Goal: Check status

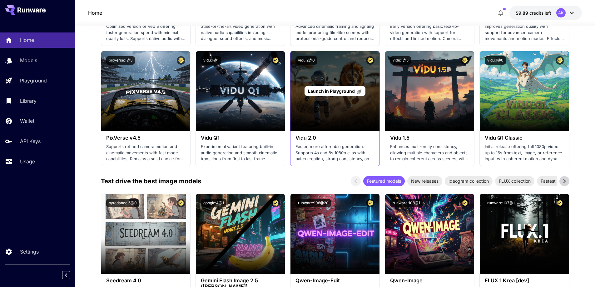
scroll to position [562, 0]
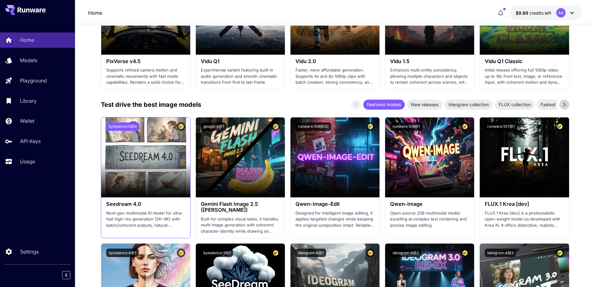
click at [122, 129] on button "bytedance:5@0" at bounding box center [122, 126] width 33 height 8
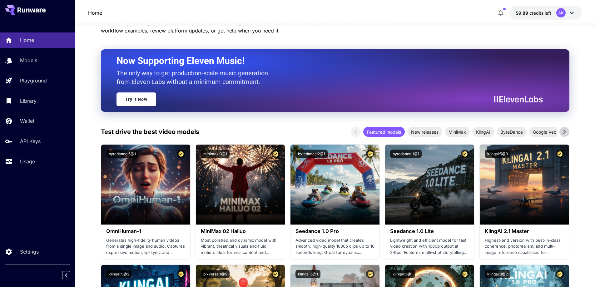
scroll to position [0, 0]
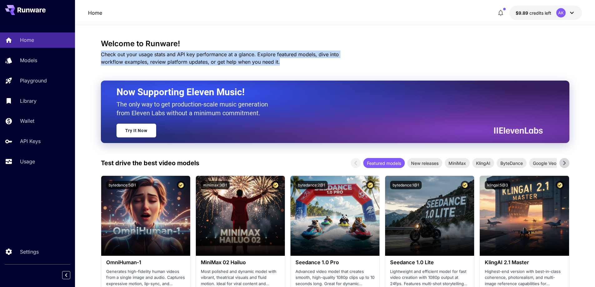
drag, startPoint x: 100, startPoint y: 54, endPoint x: 265, endPoint y: 58, distance: 165.0
click at [292, 64] on p "Check out your usage stats and API key performance at a glance. Explore feature…" at bounding box center [231, 58] width 260 height 15
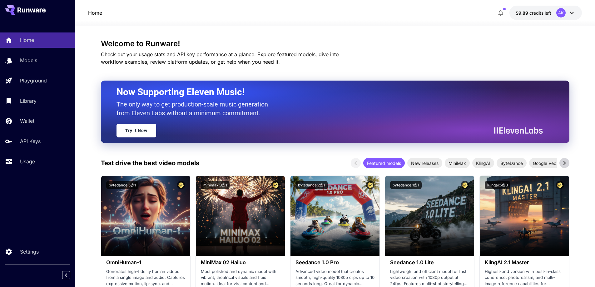
click at [574, 13] on icon at bounding box center [571, 12] width 7 height 7
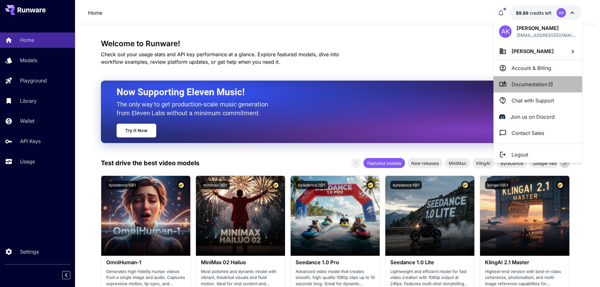
click at [527, 87] on span "Documentation" at bounding box center [532, 84] width 42 height 7
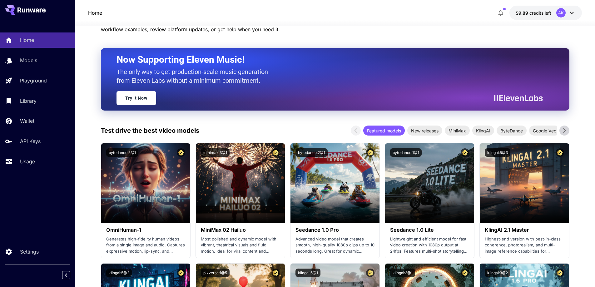
scroll to position [94, 0]
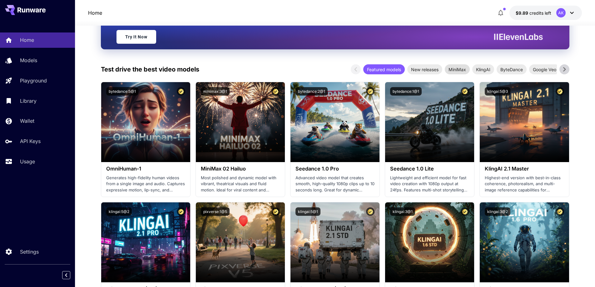
click at [454, 67] on span "MiniMax" at bounding box center [457, 69] width 25 height 7
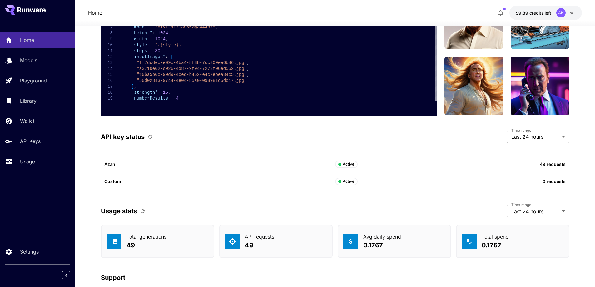
scroll to position [1224, 0]
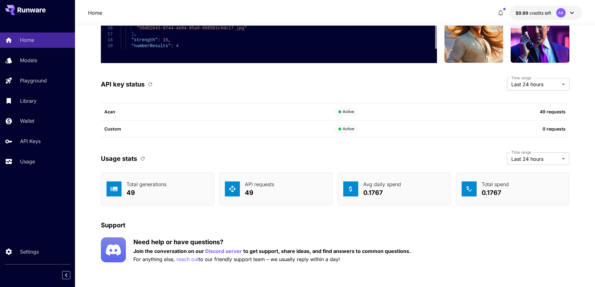
click at [142, 159] on icon "button" at bounding box center [143, 159] width 6 height 6
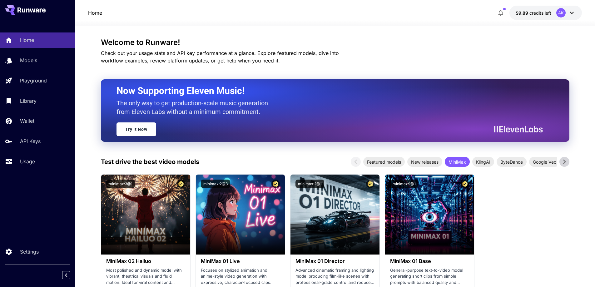
scroll to position [0, 0]
